Goal: Find specific page/section: Find specific page/section

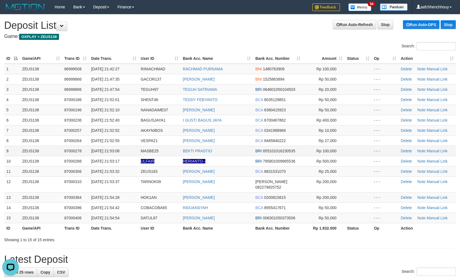
click at [133, 154] on tbody "1 ZEUS138 86999508 01/09/2025 21:42:27 RINIACHMAD RACHMAD PURNAMA BNI 148076390…" at bounding box center [229, 144] width 451 height 160
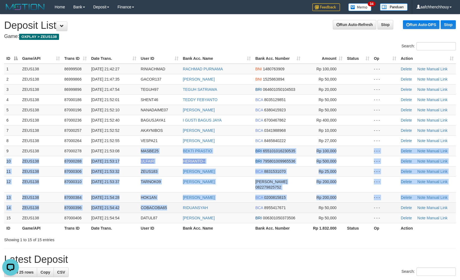
drag, startPoint x: 106, startPoint y: 152, endPoint x: 155, endPoint y: 197, distance: 66.9
click at [167, 200] on tbody "1 ZEUS138 86999508 01/09/2025 21:42:27 RINIACHMAD RACHMAD PURNAMA BNI 148076390…" at bounding box center [229, 144] width 451 height 160
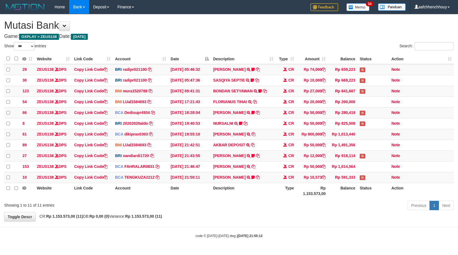
select select "***"
click at [317, 179] on div "Show ** ** ** *** entries Search: ID Website Link Code Account Date Description…" at bounding box center [229, 127] width 450 height 170
click at [233, 208] on div "Previous 1 Next" at bounding box center [324, 206] width 259 height 12
click at [256, 179] on icon at bounding box center [258, 177] width 4 height 4
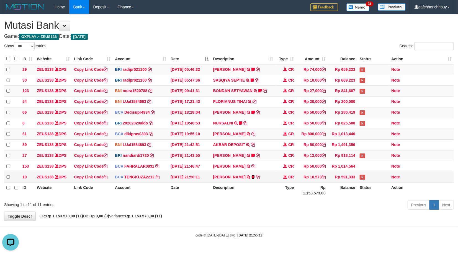
scroll to position [0, 0]
click at [252, 179] on icon at bounding box center [252, 177] width 3 height 4
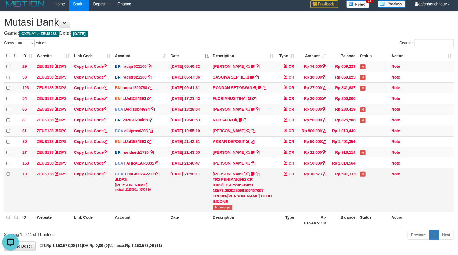
click at [221, 210] on span "Temanpapa" at bounding box center [222, 207] width 19 height 5
copy span "Temanpapa"
drag, startPoint x: 227, startPoint y: 139, endPoint x: 120, endPoint y: 169, distance: 110.2
click at [233, 123] on tbody "29 ZEUS138 DPS Copy Link Code BRI radipr021100 DPS [PERSON_NAME] mutasi_2025090…" at bounding box center [229, 136] width 450 height 151
